Goal: Task Accomplishment & Management: Manage account settings

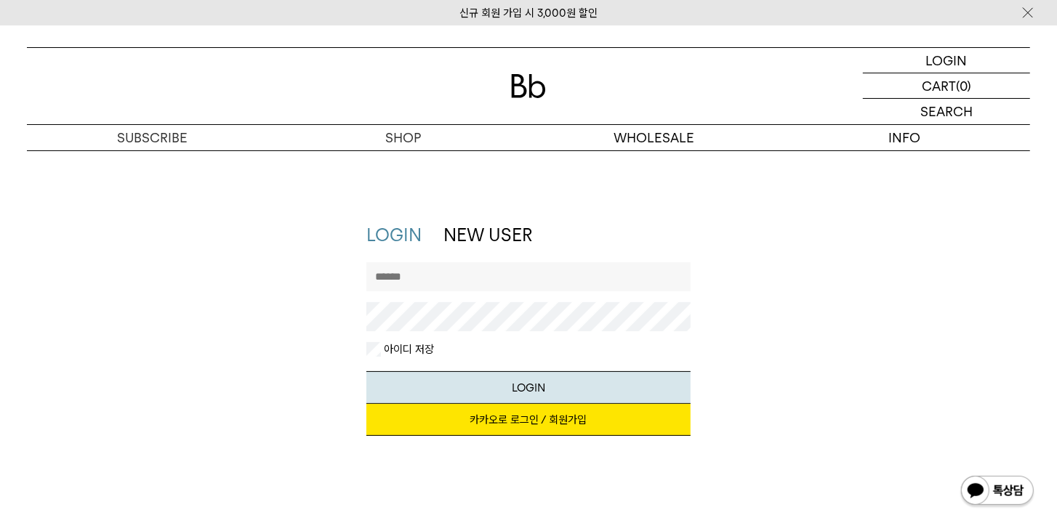
click at [449, 278] on input "text" at bounding box center [528, 276] width 325 height 29
drag, startPoint x: 798, startPoint y: 283, endPoint x: 569, endPoint y: 405, distance: 259.5
click at [797, 283] on div "LOGIN NEW USER 지금 가입하시면 3,000원 쿠폰과 매월 회원 전용 커피 혜택을 드려요. 카카오로 로그인 / 회원가입 아이디로 로그…" at bounding box center [529, 337] width 1018 height 228
click at [553, 414] on link "카카오로 로그인 / 회원가입" at bounding box center [528, 420] width 325 height 32
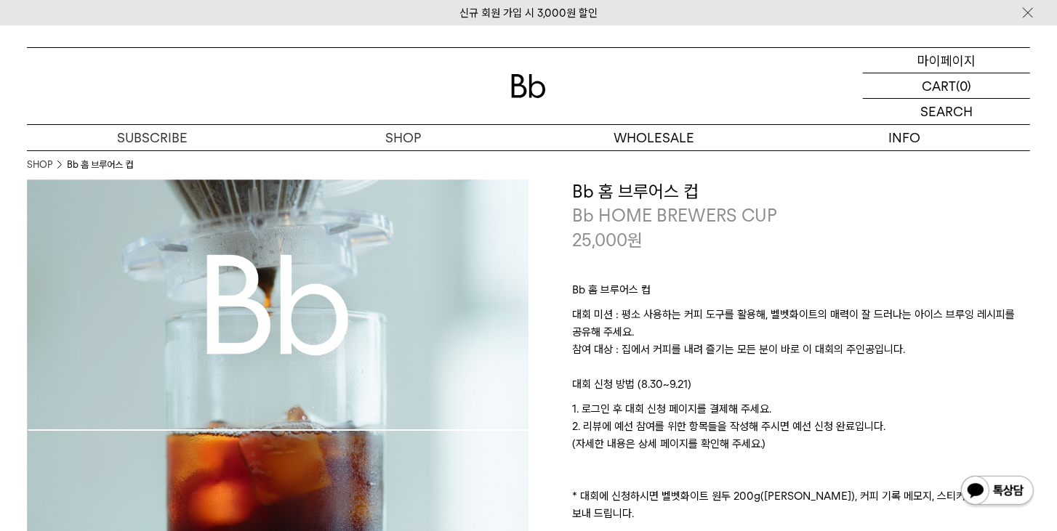
click at [949, 58] on p "마이페이지" at bounding box center [946, 60] width 58 height 25
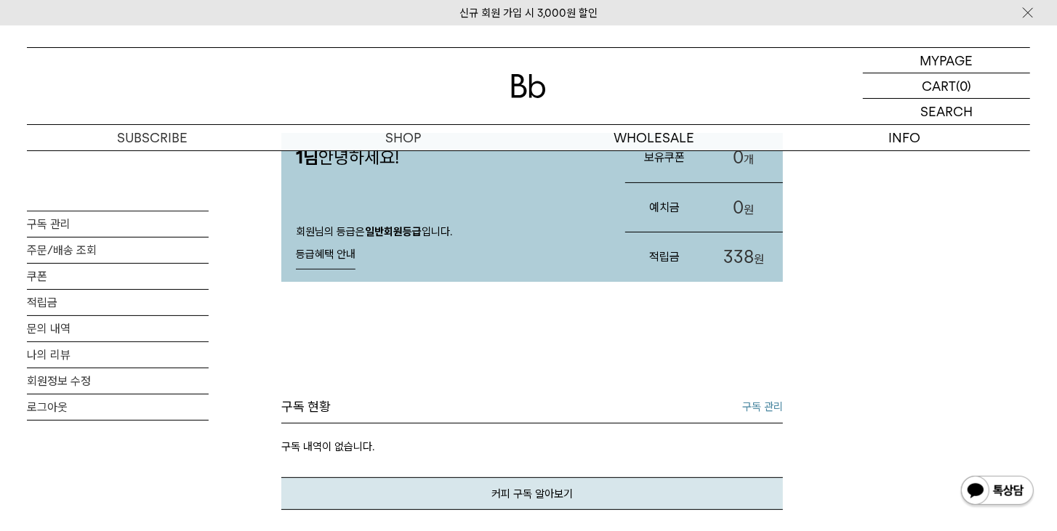
scroll to position [249, 0]
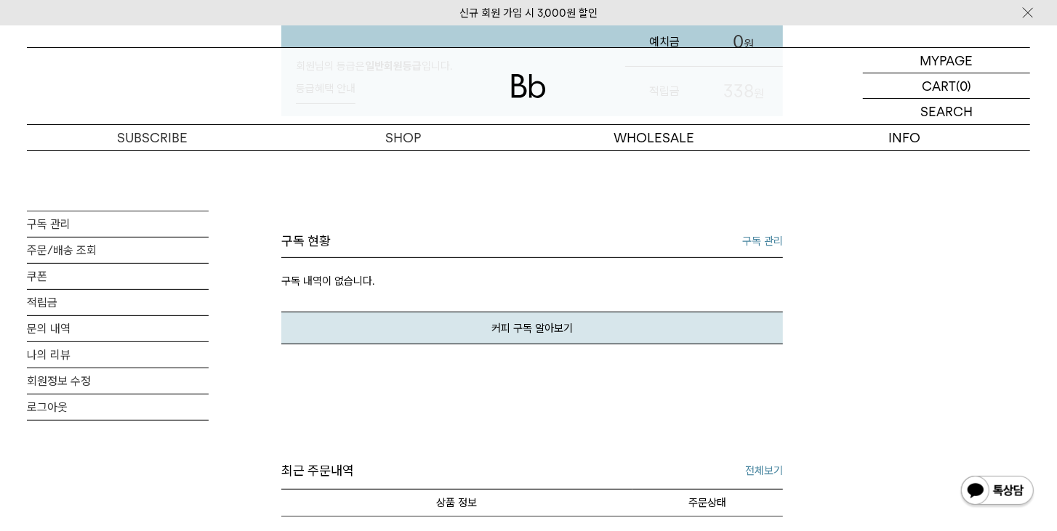
click at [765, 238] on link "구독 관리" at bounding box center [762, 241] width 41 height 17
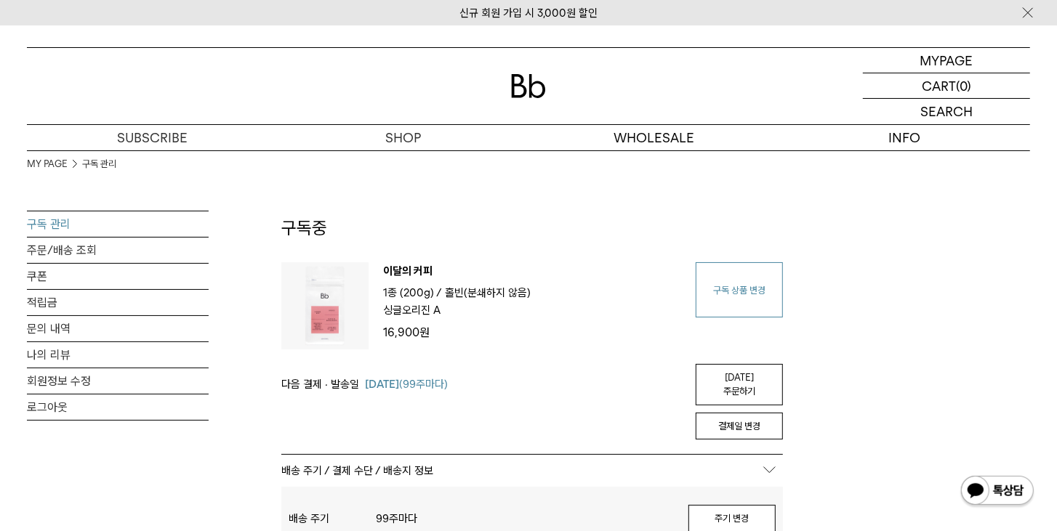
click at [748, 282] on link "구독 상품 변경" at bounding box center [739, 289] width 87 height 55
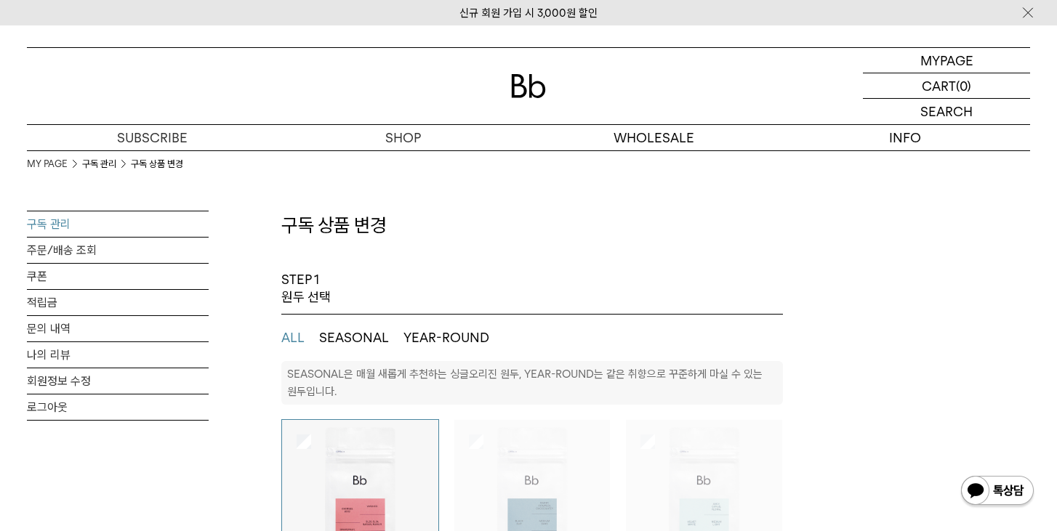
select select "**"
click at [361, 335] on button "SEASONAL" at bounding box center [354, 337] width 70 height 17
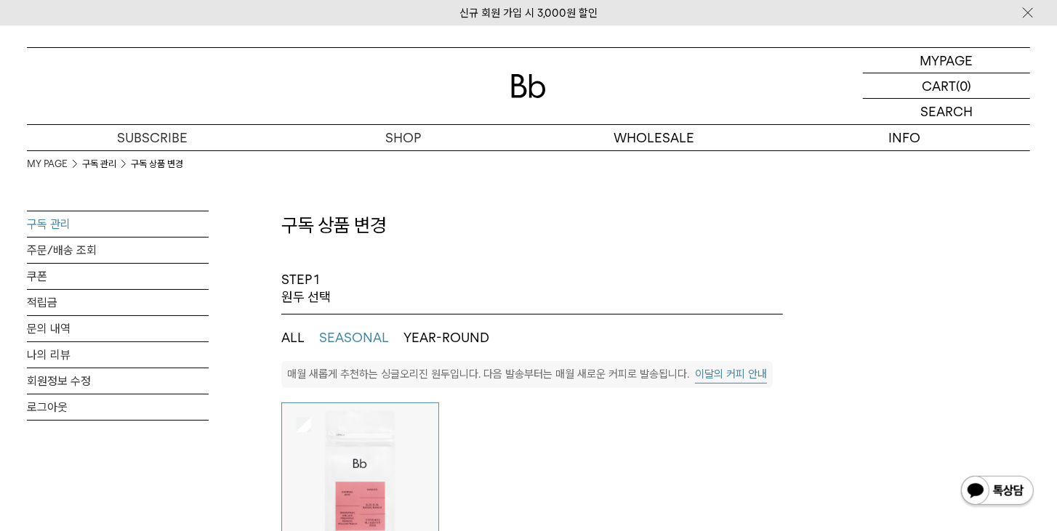
click at [296, 338] on button "ALL" at bounding box center [292, 337] width 23 height 17
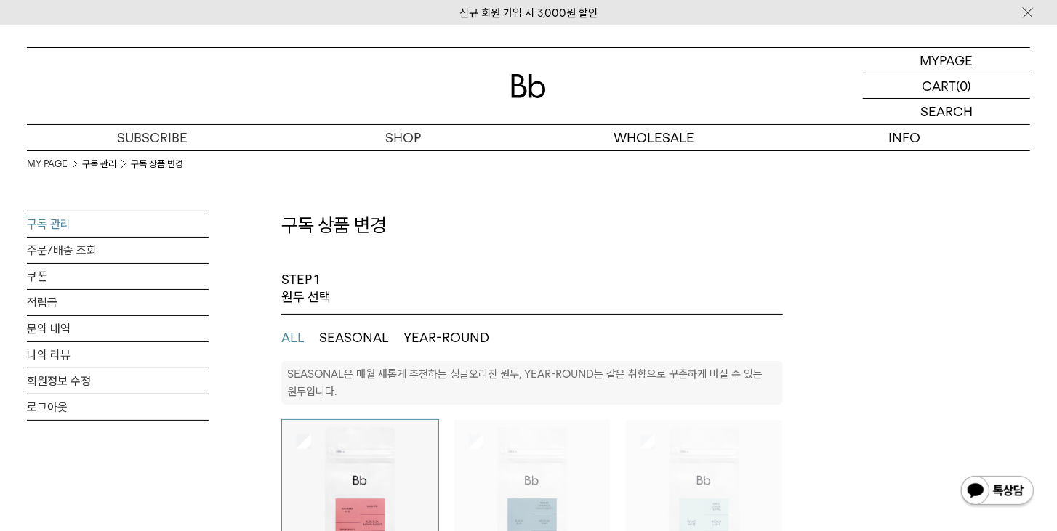
click at [356, 334] on button "SEASONAL" at bounding box center [354, 337] width 70 height 17
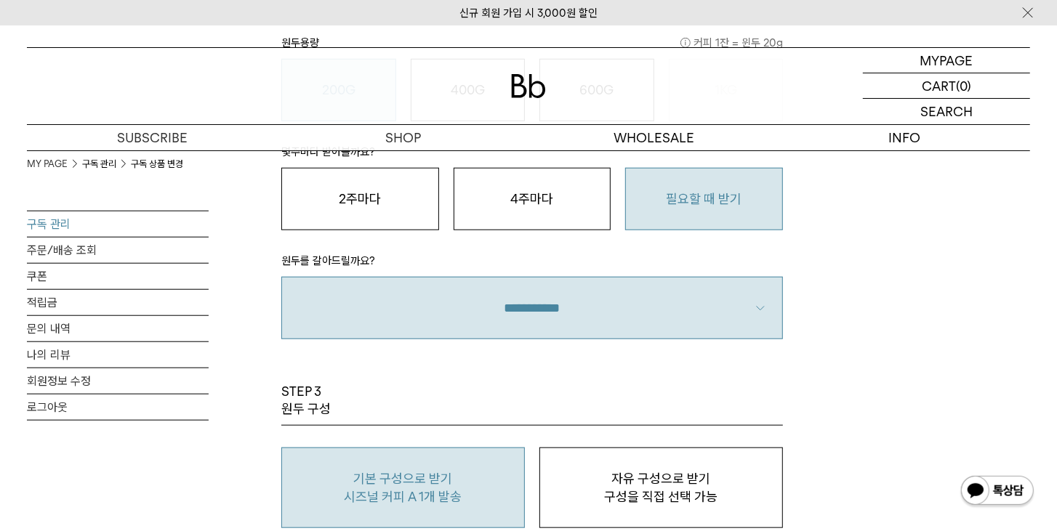
scroll to position [914, 0]
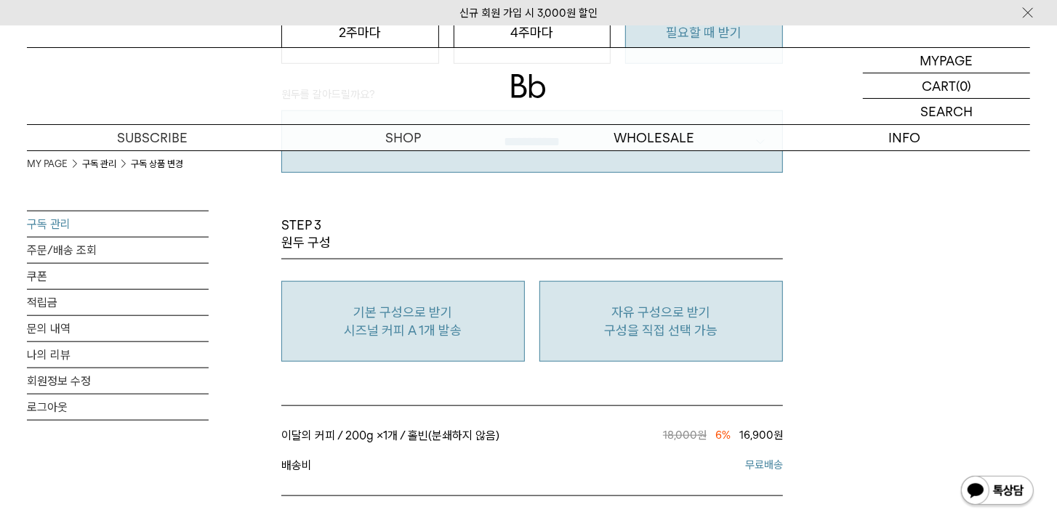
click at [728, 323] on p "구성을 직접 선택 가능" at bounding box center [661, 330] width 228 height 17
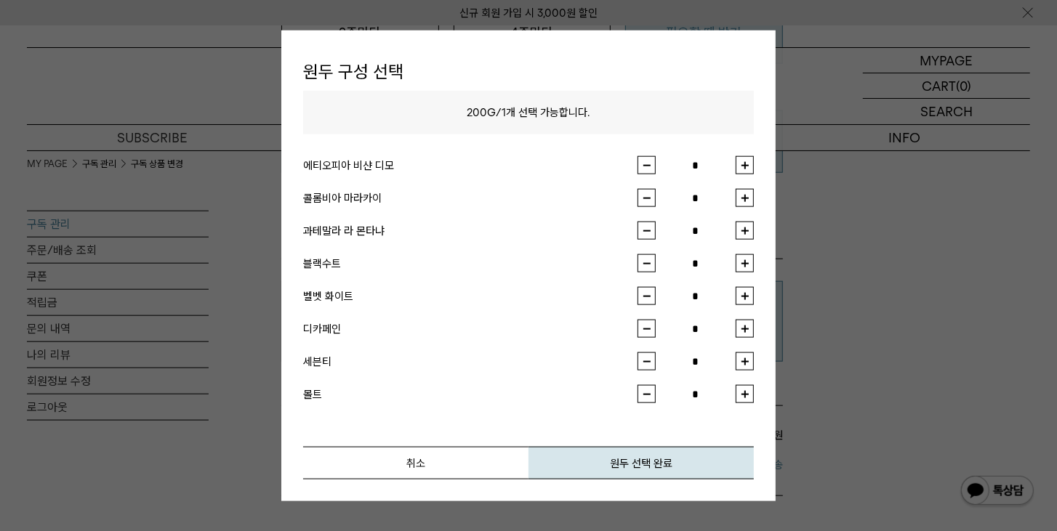
click at [745, 202] on button "button" at bounding box center [745, 198] width 18 height 18
type input "*"
click at [868, 253] on div at bounding box center [528, 265] width 1057 height 531
click at [663, 466] on button "원두 선택 완료" at bounding box center [641, 463] width 225 height 33
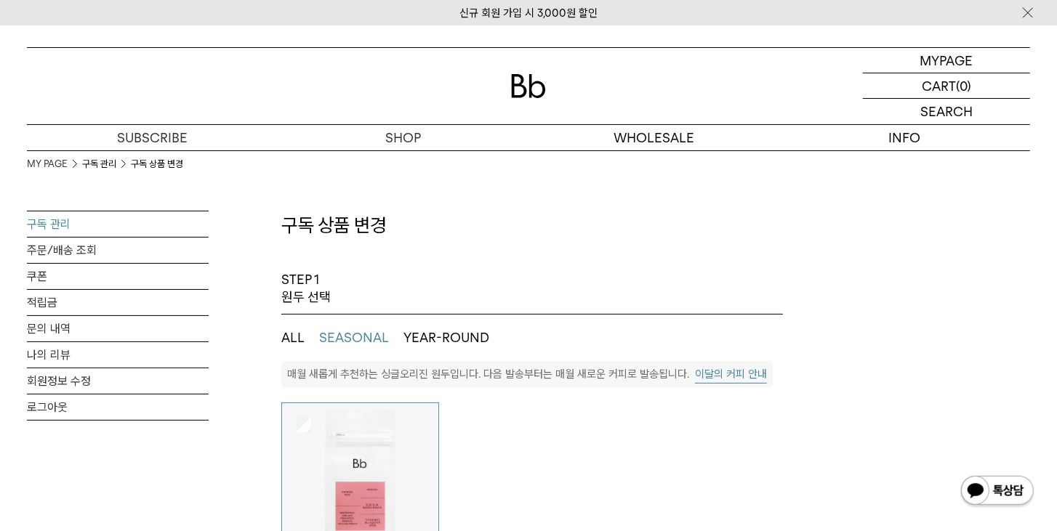
scroll to position [83, 0]
